Goal: Book appointment/travel/reservation

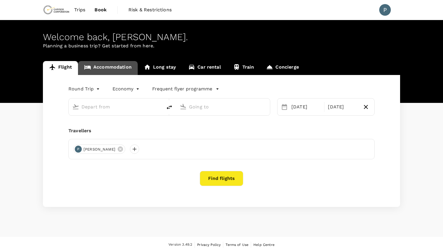
click at [111, 68] on link "Accommodation" at bounding box center [108, 68] width 60 height 14
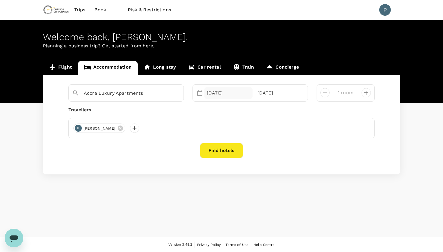
click at [223, 89] on div "[DATE]" at bounding box center [229, 93] width 48 height 12
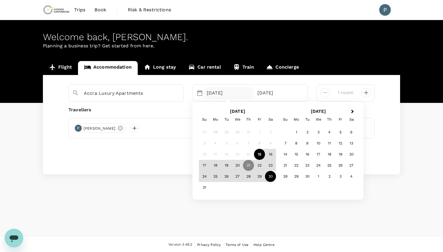
click at [263, 157] on div "15" at bounding box center [259, 154] width 11 height 11
click at [215, 163] on div "18" at bounding box center [215, 165] width 11 height 11
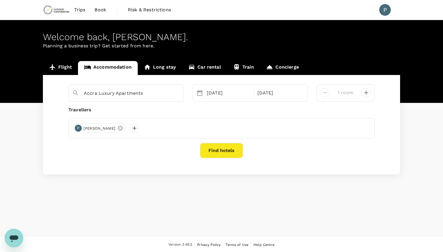
click at [223, 149] on button "Find hotels" at bounding box center [221, 150] width 43 height 15
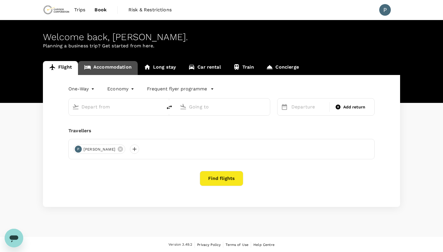
click at [114, 69] on link "Accommodation" at bounding box center [108, 68] width 60 height 14
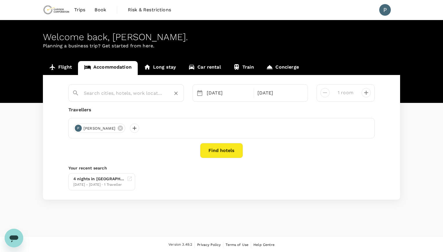
click at [138, 94] on input "text" at bounding box center [124, 93] width 80 height 9
type input "Accra Luxury Apartments"
click at [213, 94] on div "[DATE]" at bounding box center [229, 93] width 48 height 12
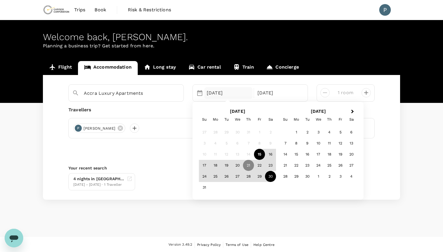
click at [260, 156] on div "15" at bounding box center [259, 154] width 11 height 11
click at [213, 166] on div "18" at bounding box center [215, 165] width 11 height 11
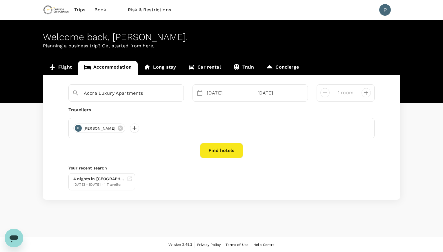
click at [219, 153] on button "Find hotels" at bounding box center [221, 150] width 43 height 15
click at [221, 93] on div "[DATE]" at bounding box center [229, 93] width 48 height 12
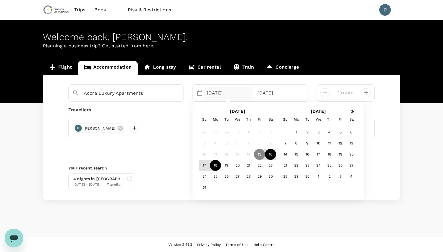
click at [268, 156] on div "16" at bounding box center [270, 154] width 11 height 11
click at [176, 197] on div "Accra Luxury Apartments Selected date: Saturday, August 16th, 2025 16 Aug Selec…" at bounding box center [221, 137] width 357 height 124
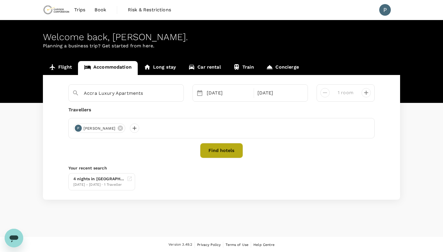
click at [227, 152] on button "Find hotels" at bounding box center [221, 150] width 43 height 15
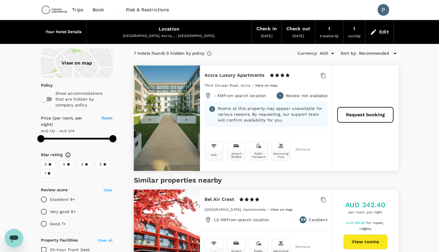
type input "574.04"
drag, startPoint x: 264, startPoint y: 73, endPoint x: 203, endPoint y: 75, distance: 60.7
click at [203, 75] on div "Accra Luxury Apartments 1 Star 2 Stars 3 Stars 4 Stars 5 Stars Third Circular R…" at bounding box center [266, 98] width 132 height 67
copy h6 "Accra Luxury Apartments"
